Goal: Information Seeking & Learning: Learn about a topic

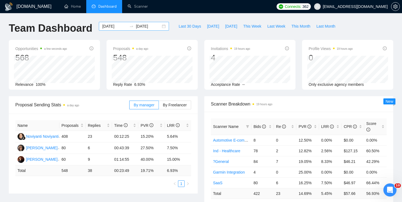
click at [158, 25] on div "[DATE] [DATE]" at bounding box center [134, 26] width 70 height 9
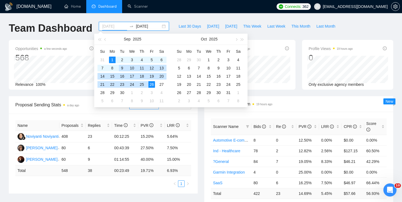
type input "[DATE]"
drag, startPoint x: 114, startPoint y: 58, endPoint x: 134, endPoint y: 71, distance: 24.2
click at [114, 58] on div "1" at bounding box center [112, 60] width 7 height 7
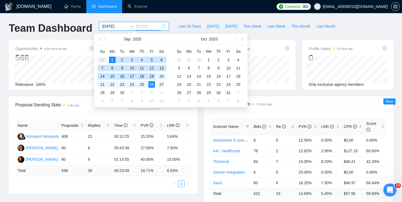
type input "[DATE]"
click at [161, 83] on div "27" at bounding box center [161, 84] width 7 height 7
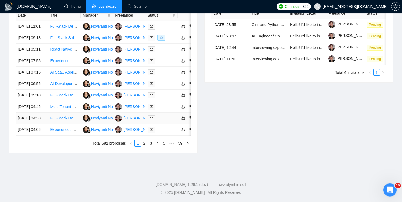
scroll to position [289, 0]
click at [143, 146] on link "2" at bounding box center [144, 143] width 6 height 6
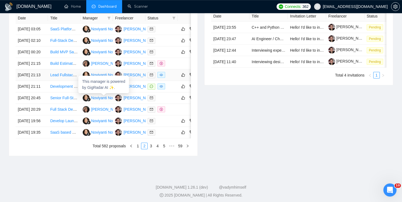
scroll to position [232, 0]
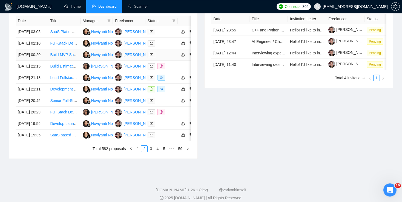
click at [55, 57] on link "Build MVP SaaS Web App (React/Next.js + Node.js/Python" at bounding box center [100, 55] width 100 height 4
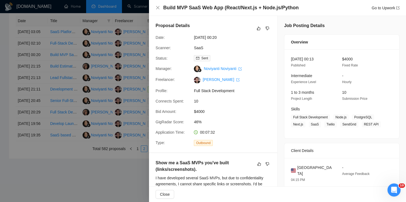
click at [69, 85] on div at bounding box center [203, 101] width 406 height 202
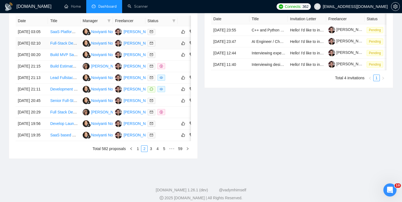
click at [59, 45] on link "Full-Stack Developer for AI-Native SaaS MVP" at bounding box center [88, 43] width 77 height 4
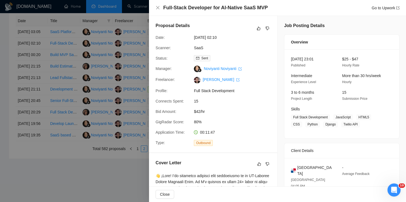
click at [64, 58] on div at bounding box center [203, 101] width 406 height 202
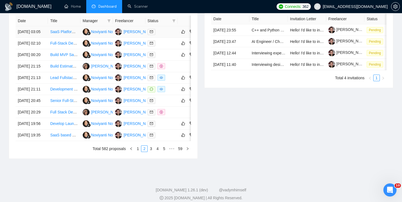
click at [61, 33] on link "SaaS Platform Development with WhatsApp Integration" at bounding box center [97, 32] width 94 height 4
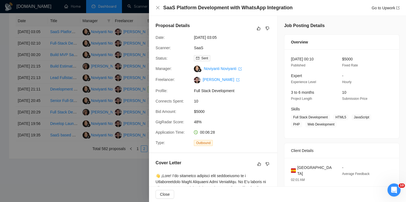
click at [56, 100] on div at bounding box center [203, 101] width 406 height 202
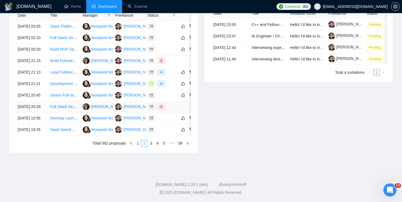
scroll to position [277, 0]
click at [138, 146] on link "1" at bounding box center [138, 143] width 6 height 6
click at [57, 132] on link "Experienced Team Needed for SaaS Virtual Clinic Platform Development" at bounding box center [111, 129] width 123 height 4
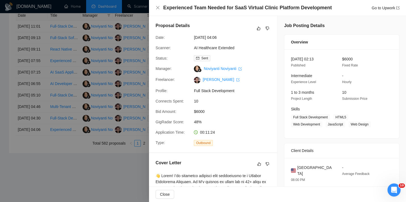
click at [65, 116] on div at bounding box center [203, 101] width 406 height 202
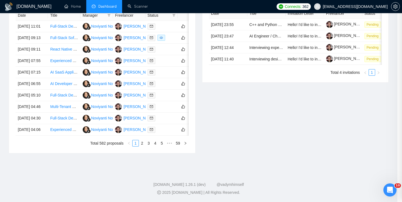
click at [63, 120] on link "Full-Stack Developer Needed to Build MVP for Review Platform" at bounding box center [104, 118] width 108 height 4
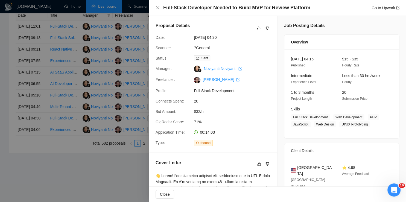
click at [58, 107] on div at bounding box center [203, 101] width 406 height 202
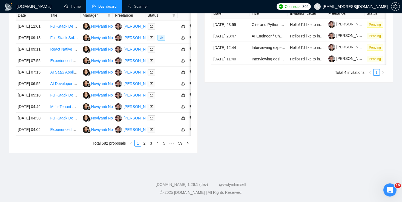
click at [58, 104] on link "Multi-Tenant SaaS System Feature Development" at bounding box center [91, 106] width 83 height 4
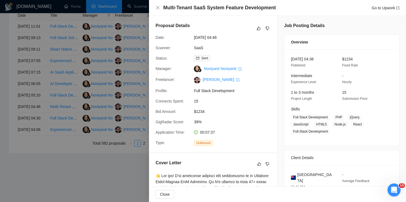
click at [82, 71] on div at bounding box center [203, 101] width 406 height 202
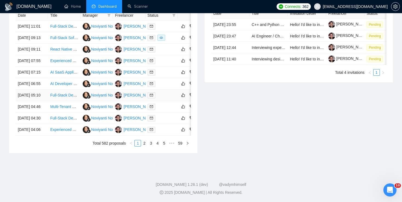
click at [58, 93] on link "Full-Stack Developer for Back-End Integration" at bounding box center [89, 95] width 78 height 4
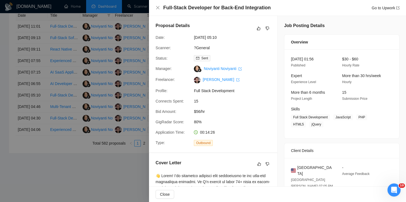
click at [68, 96] on div at bounding box center [203, 101] width 406 height 202
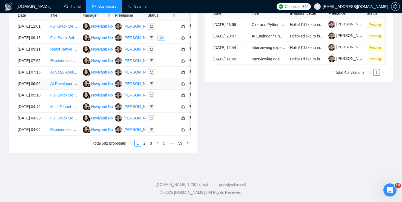
click at [62, 82] on link "AI Developer for PDF House Plan Door Detection & Hardware Schedule Generator" at bounding box center [120, 84] width 141 height 4
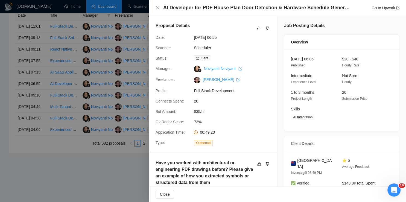
click at [72, 90] on div at bounding box center [203, 101] width 406 height 202
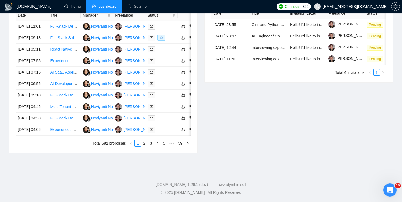
scroll to position [254, 0]
click at [62, 74] on link "AI SaaS Application MCP Integration Expert Needed" at bounding box center [94, 72] width 89 height 4
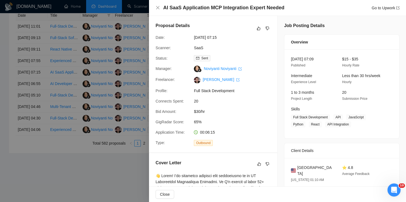
click at [57, 78] on div at bounding box center [203, 101] width 406 height 202
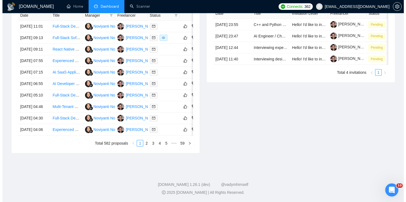
scroll to position [227, 0]
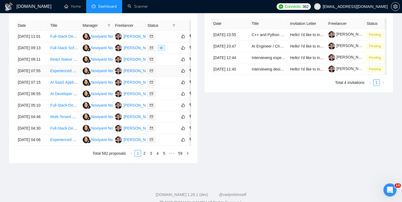
click at [60, 77] on td "Experienced Full-Stack Developer for AI Coded Web Projects" at bounding box center [64, 70] width 32 height 11
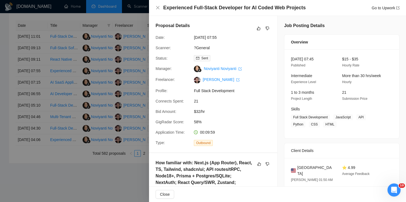
click at [56, 90] on div at bounding box center [203, 101] width 406 height 202
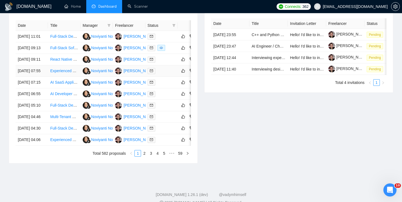
click at [59, 77] on td "Experienced Full-Stack Developer for AI Coded Web Projects" at bounding box center [64, 70] width 32 height 11
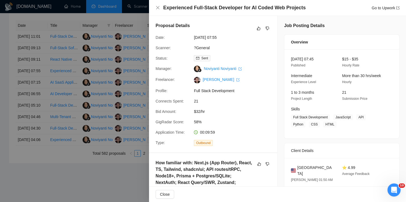
click at [73, 48] on div at bounding box center [203, 101] width 406 height 202
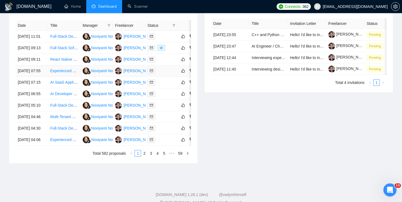
click at [54, 73] on link "Experienced Full-Stack Developer for AI Coded Web Projects" at bounding box center [102, 71] width 104 height 4
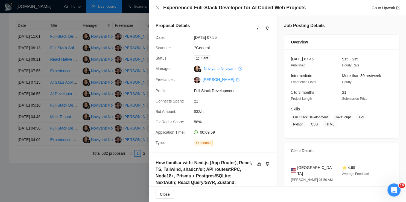
click at [47, 86] on div at bounding box center [203, 101] width 406 height 202
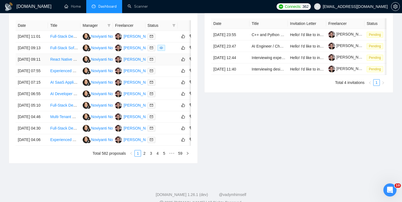
click at [55, 62] on link "React Native Developer for Wellness MVP" at bounding box center [86, 59] width 72 height 4
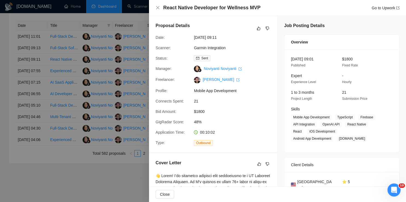
click at [55, 78] on div at bounding box center [203, 101] width 406 height 202
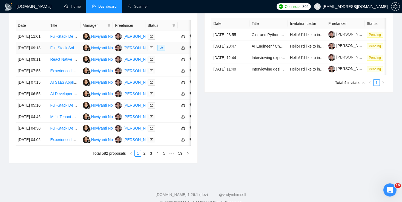
click at [54, 50] on link "Full-Stack Software Engineer for Clinic Software Development" at bounding box center [102, 48] width 105 height 4
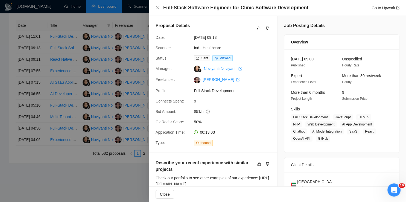
click at [43, 60] on div at bounding box center [203, 101] width 406 height 202
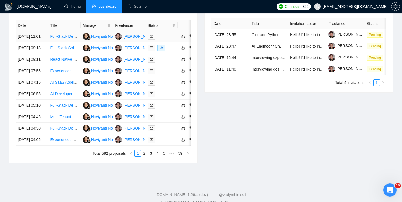
click at [55, 37] on link "Full-Stack Developer for Mobile App Development" at bounding box center [92, 36] width 85 height 4
